Goal: Information Seeking & Learning: Learn about a topic

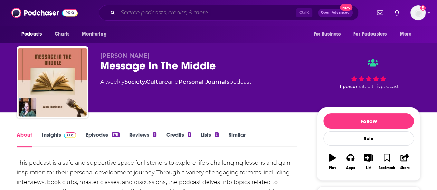
click at [229, 14] on input "Search podcasts, credits, & more..." at bounding box center [207, 12] width 178 height 11
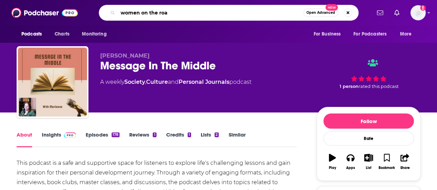
type input "women on the road"
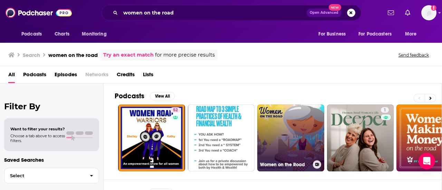
click at [294, 129] on link "Women on the Road" at bounding box center [290, 138] width 67 height 67
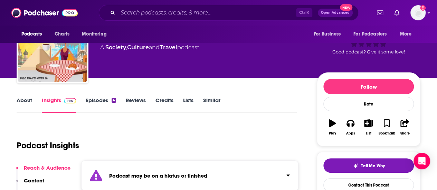
scroll to position [69, 0]
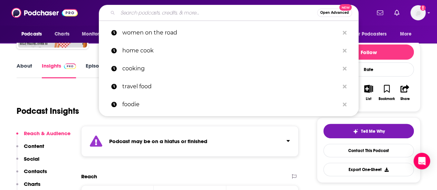
click at [253, 10] on input "Search podcasts, credits, & more..." at bounding box center [217, 12] width 199 height 11
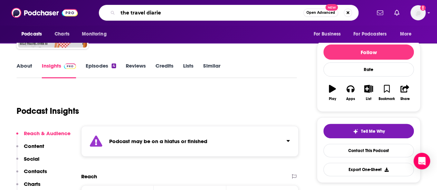
type input "the travel diaries"
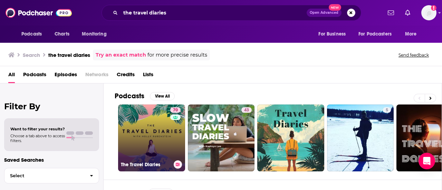
click at [160, 111] on link "70 The Travel Diaries" at bounding box center [151, 138] width 67 height 67
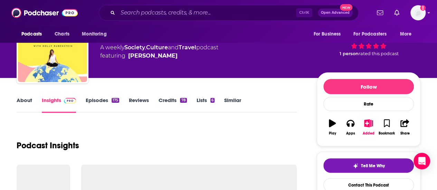
scroll to position [69, 0]
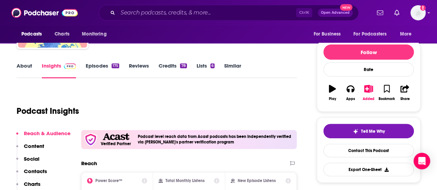
click at [112, 70] on link "Episodes 175" at bounding box center [102, 71] width 33 height 16
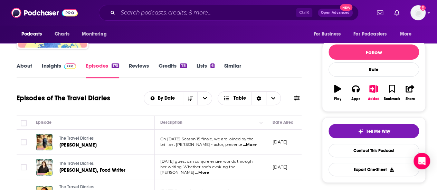
scroll to position [104, 0]
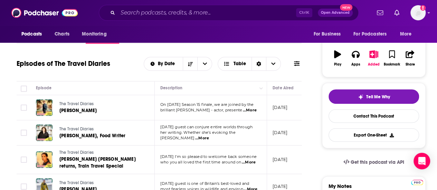
click at [250, 112] on span "...More" at bounding box center [250, 111] width 14 height 6
click at [138, 128] on link "The Travel Diaries" at bounding box center [100, 129] width 82 height 6
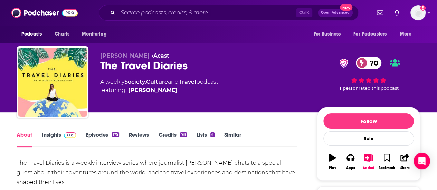
click at [115, 134] on div "175" at bounding box center [116, 135] width 8 height 5
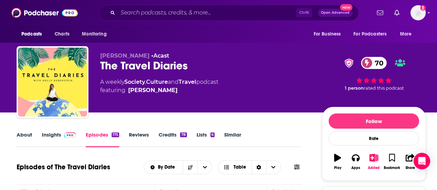
scroll to position [35, 0]
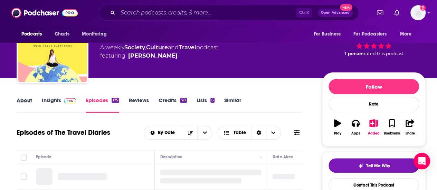
click at [32, 97] on div "About" at bounding box center [29, 105] width 25 height 16
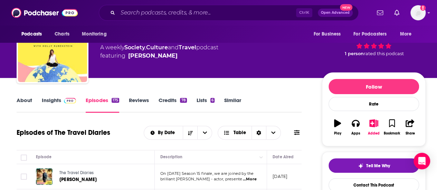
click at [31, 104] on link "About" at bounding box center [25, 105] width 16 height 16
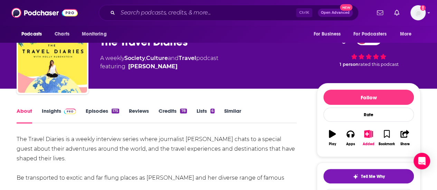
scroll to position [35, 0]
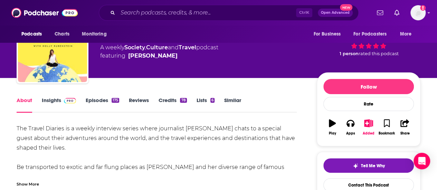
click at [112, 104] on link "Episodes 175" at bounding box center [102, 105] width 33 height 16
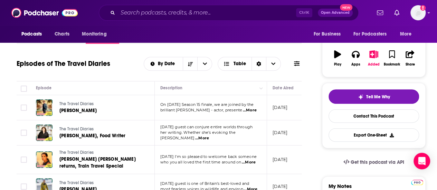
scroll to position [138, 0]
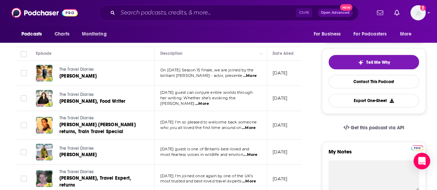
click at [209, 102] on span "...More" at bounding box center [202, 104] width 14 height 6
click at [141, 106] on div "The Travel Diaries [PERSON_NAME], Food Writer" at bounding box center [100, 98] width 82 height 17
click at [246, 125] on span "...More" at bounding box center [249, 128] width 14 height 6
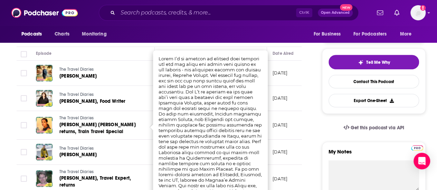
click at [134, 140] on td "The Travel Diaries [PERSON_NAME]" at bounding box center [92, 152] width 124 height 25
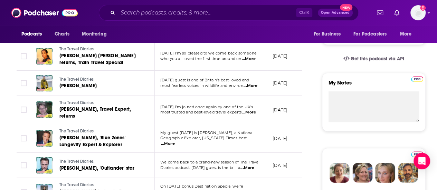
scroll to position [242, 0]
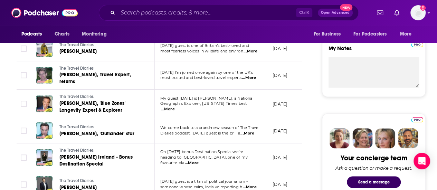
click at [247, 131] on span "...More" at bounding box center [247, 134] width 14 height 6
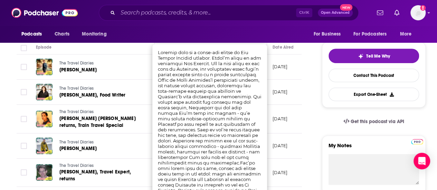
scroll to position [138, 0]
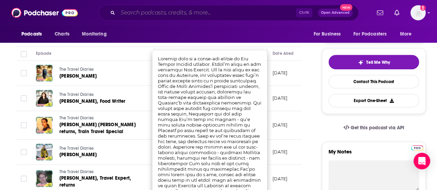
click at [260, 10] on input "Search podcasts, credits, & more..." at bounding box center [207, 12] width 178 height 11
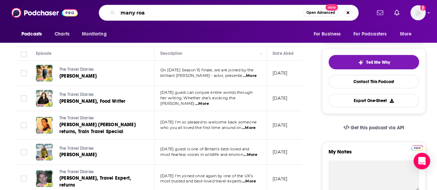
click at [247, 10] on input "many roa" at bounding box center [210, 12] width 185 height 11
type input "many roads travelled"
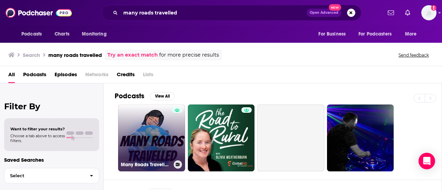
click at [171, 129] on link "Many Roads Travelled : (Solo [DEMOGRAPHIC_DATA]) Travel Podcast" at bounding box center [151, 138] width 67 height 67
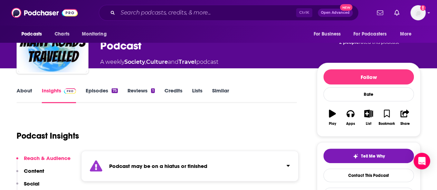
scroll to position [104, 0]
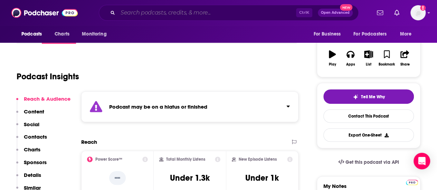
click at [188, 13] on input "Search podcasts, credits, & more..." at bounding box center [207, 12] width 178 height 11
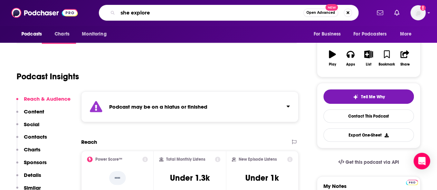
type input "she explores"
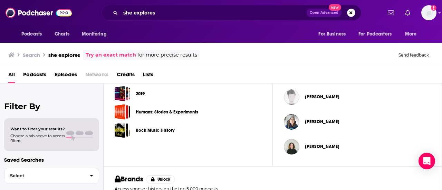
scroll to position [294, 0]
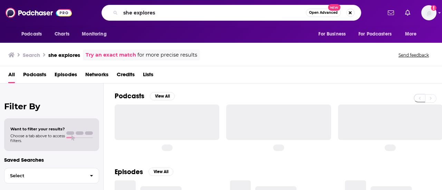
click at [161, 13] on input "she explores" at bounding box center [213, 12] width 185 height 11
click at [163, 13] on input "she explores" at bounding box center [213, 12] width 185 height 11
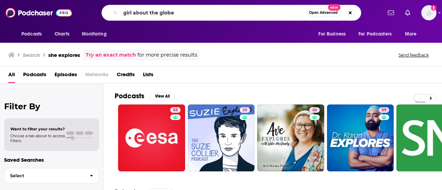
type input "girl about the globe"
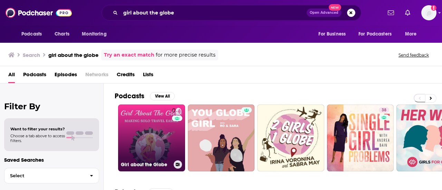
click at [148, 132] on link "0 Girl about the Globe" at bounding box center [151, 138] width 67 height 67
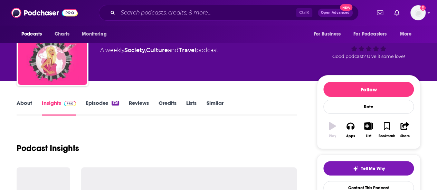
scroll to position [69, 0]
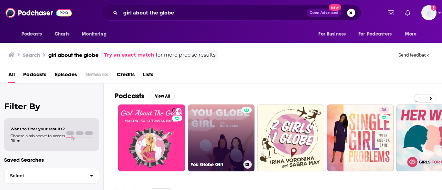
click at [218, 152] on link "You Globe Girl" at bounding box center [221, 138] width 67 height 67
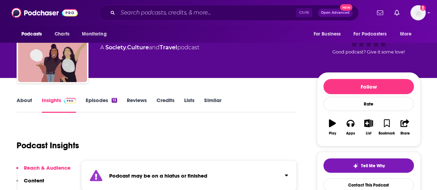
scroll to position [69, 0]
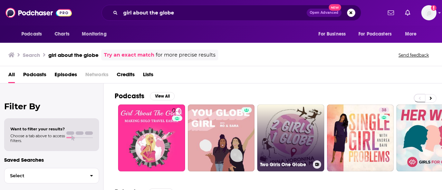
click at [270, 132] on link "Two Girls One Globe" at bounding box center [290, 138] width 67 height 67
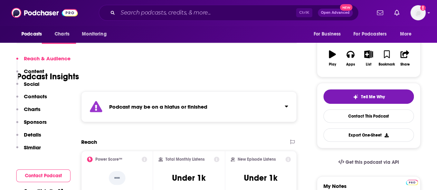
scroll to position [138, 0]
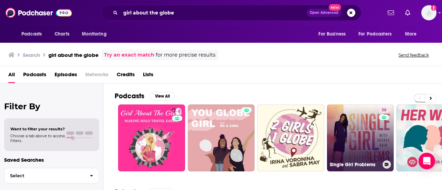
click at [340, 136] on link "38 Single Girl Problems" at bounding box center [360, 138] width 67 height 67
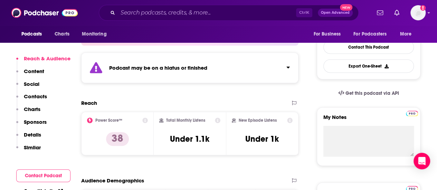
scroll to position [104, 0]
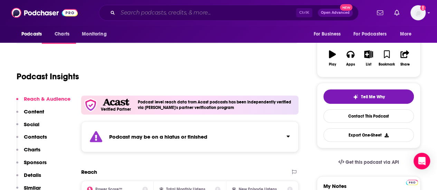
click at [231, 8] on input "Search podcasts, credits, & more..." at bounding box center [207, 12] width 178 height 11
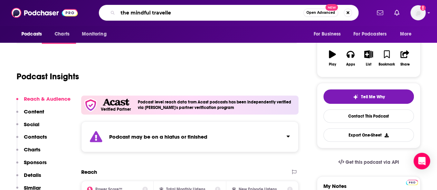
type input "the mindful traveller"
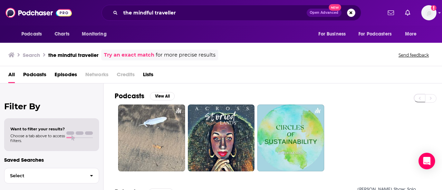
click at [151, 52] on link "Try an exact match" at bounding box center [129, 55] width 50 height 8
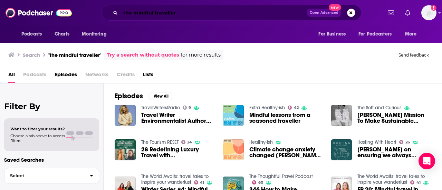
click at [240, 10] on input "the mindful traveller" at bounding box center [214, 12] width 186 height 11
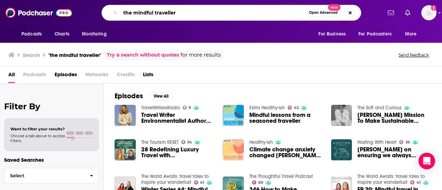
click at [240, 10] on input "the mindful traveller" at bounding box center [213, 12] width 185 height 11
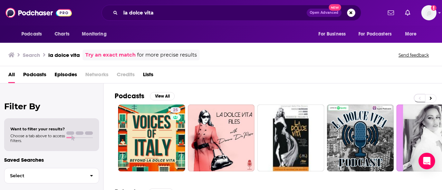
click at [233, 7] on div "la dolce vita Open Advanced New" at bounding box center [232, 13] width 260 height 16
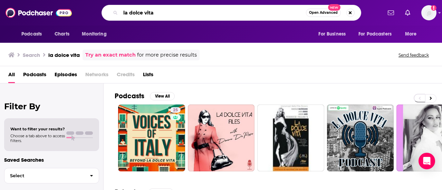
click at [232, 9] on input "la dolce vita" at bounding box center [213, 12] width 185 height 11
type input "the offbeat life"
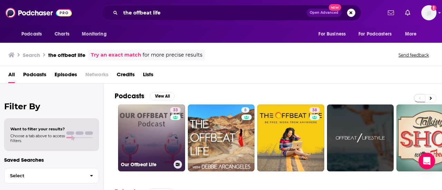
click at [144, 125] on link "33 Our Offbeat Life" at bounding box center [151, 138] width 67 height 67
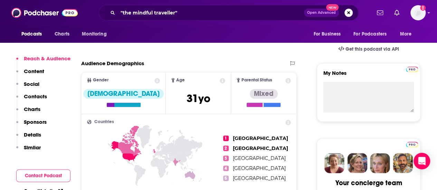
scroll to position [242, 0]
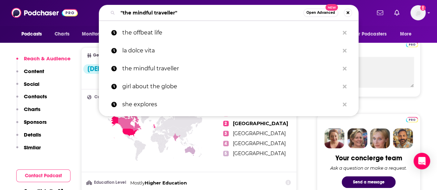
click at [250, 9] on input ""the mindful traveller"" at bounding box center [210, 12] width 185 height 11
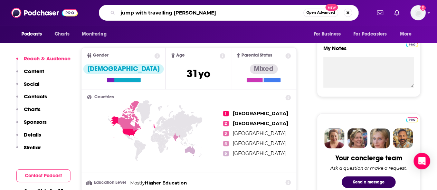
type input "jump with travelling jackie"
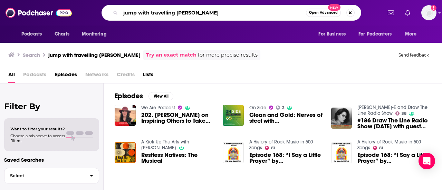
click at [165, 14] on input "jump with travelling jackie" at bounding box center [213, 12] width 185 height 11
type input "jump with traveling jackie"
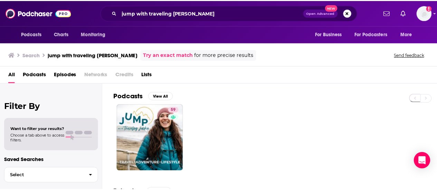
scroll to position [35, 0]
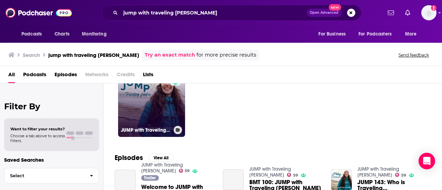
click at [164, 107] on link "59 JUMP with Traveling Jackie" at bounding box center [151, 103] width 67 height 67
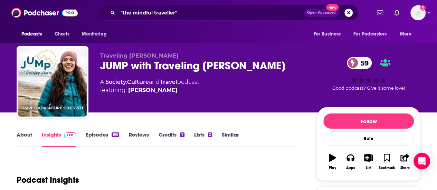
click at [22, 137] on link "About" at bounding box center [25, 140] width 16 height 16
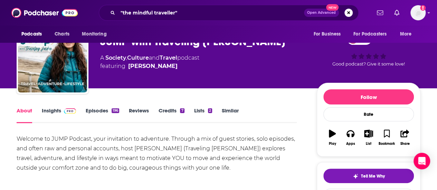
scroll to position [35, 0]
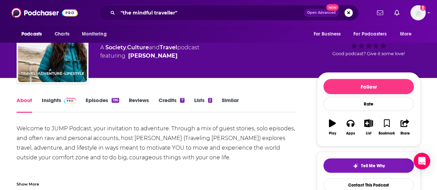
click at [100, 104] on link "Episodes 196" at bounding box center [102, 105] width 33 height 16
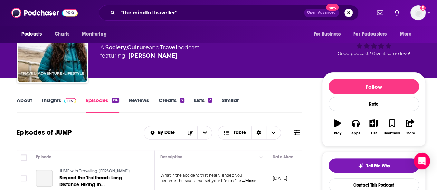
scroll to position [104, 0]
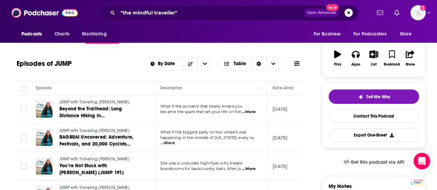
click at [248, 111] on span "...More" at bounding box center [249, 112] width 14 height 6
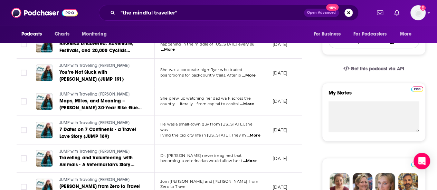
scroll to position [207, 0]
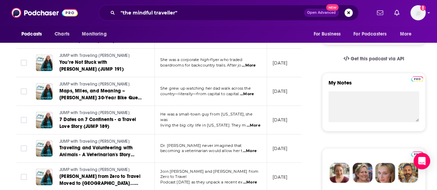
click at [250, 94] on span "...More" at bounding box center [247, 95] width 14 height 6
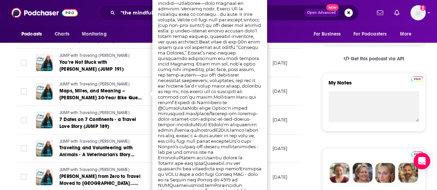
scroll to position [173, 0]
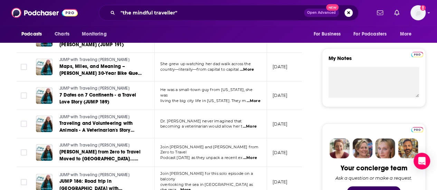
scroll to position [242, 0]
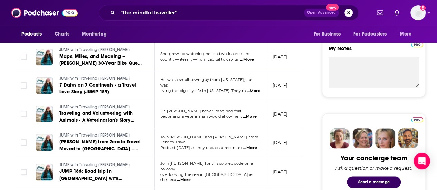
click at [254, 117] on span "...More" at bounding box center [250, 117] width 14 height 6
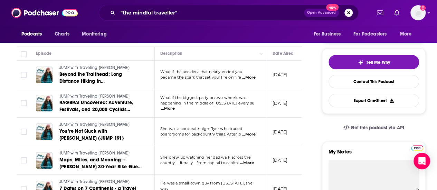
scroll to position [0, 0]
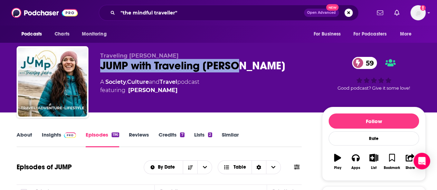
drag, startPoint x: 249, startPoint y: 69, endPoint x: 101, endPoint y: 68, distance: 148.2
click at [101, 68] on div "JUMP with Traveling Jackie 59" at bounding box center [205, 65] width 211 height 13
copy h2 "JUMP with Traveling Jackie"
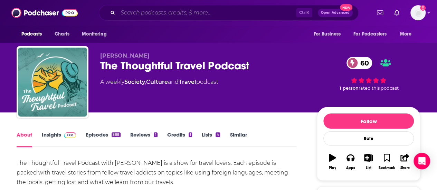
click at [219, 10] on input "Search podcasts, credits, & more..." at bounding box center [207, 12] width 178 height 11
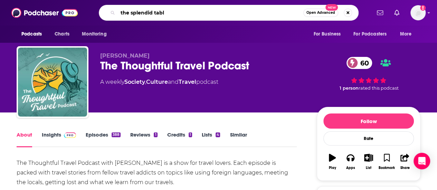
type input "the splendid table"
